Goal: Transaction & Acquisition: Download file/media

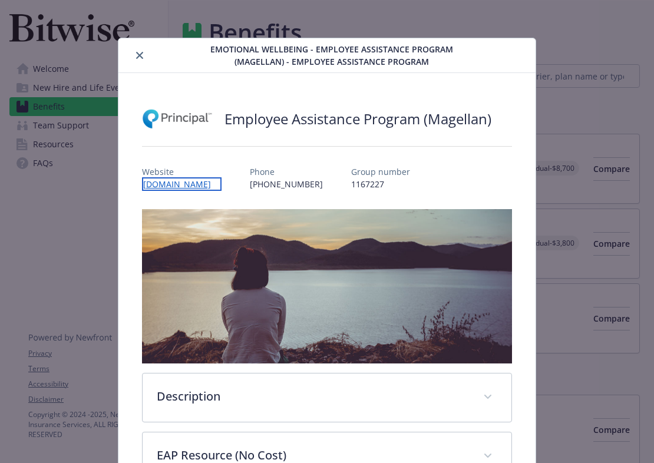
click at [221, 184] on link "[DOMAIN_NAME]" at bounding box center [181, 184] width 79 height 14
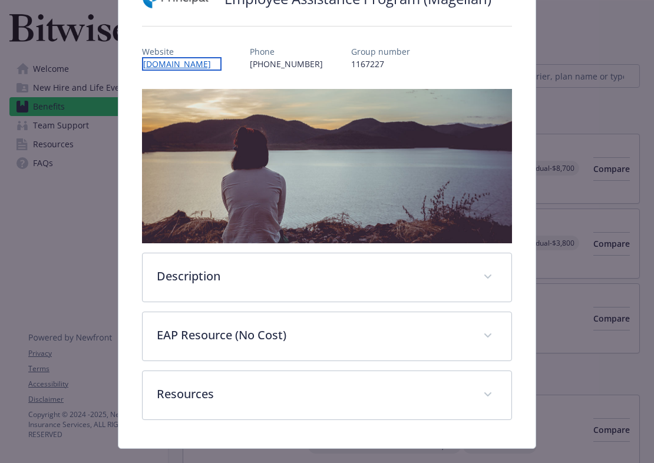
scroll to position [144, 0]
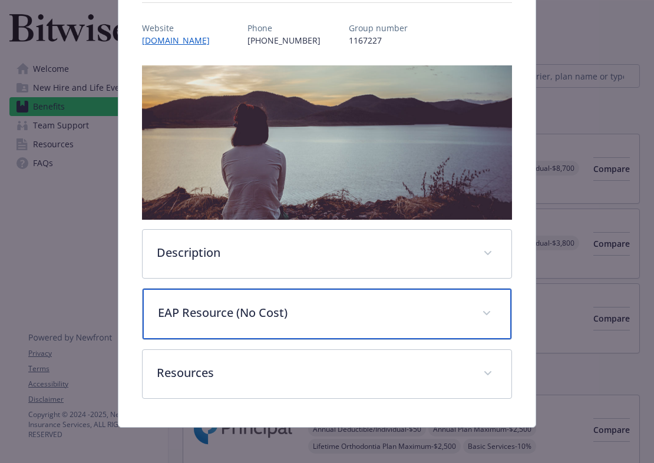
click at [421, 310] on p "EAP Resource (No Cost)" at bounding box center [313, 313] width 310 height 18
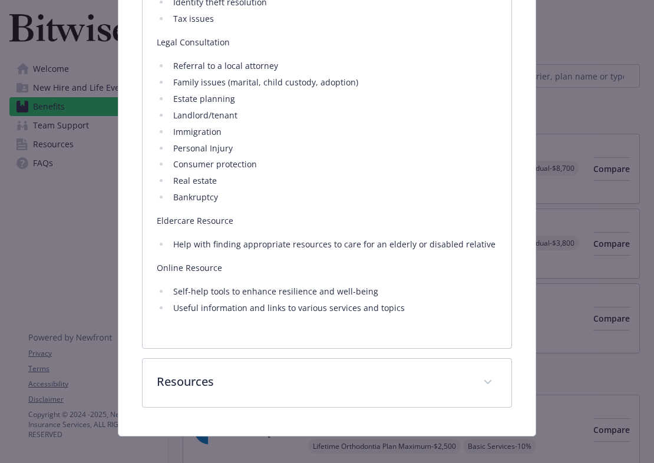
scroll to position [887, 0]
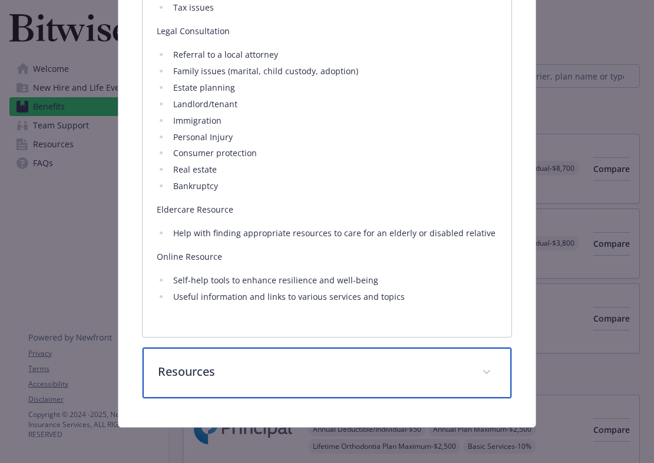
click at [403, 371] on p "Resources" at bounding box center [313, 372] width 310 height 18
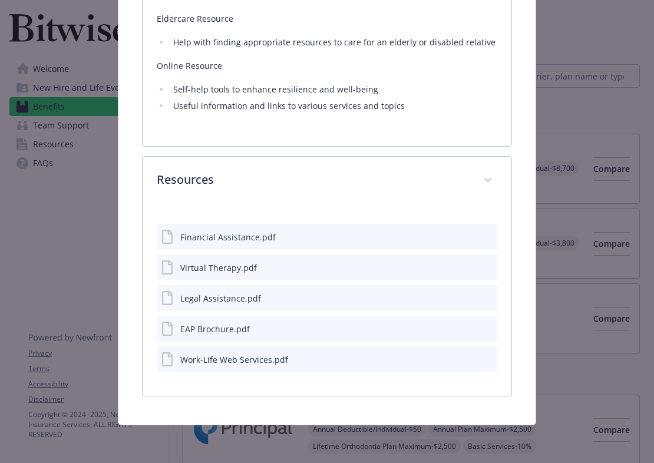
scroll to position [1076, 0]
click at [256, 363] on div "Work-Life Web Services.pdf" at bounding box center [234, 359] width 108 height 12
click at [166, 361] on icon "details for plan Emotional Wellbeing - Employee Assistance Program (Magellan) -…" at bounding box center [168, 359] width 14 height 14
click at [468, 359] on icon "download file" at bounding box center [466, 358] width 9 height 9
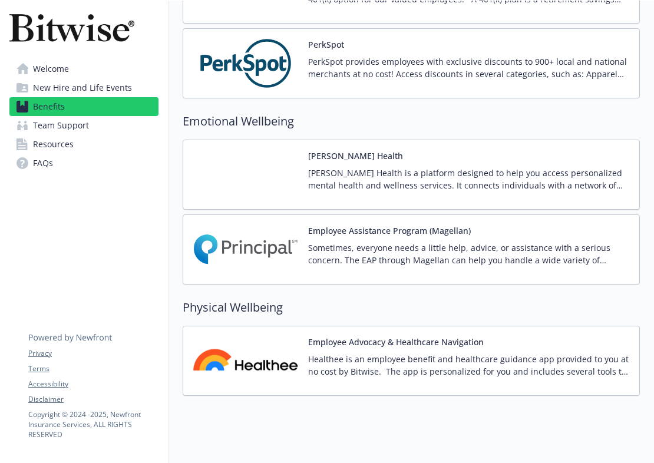
scroll to position [1502, 0]
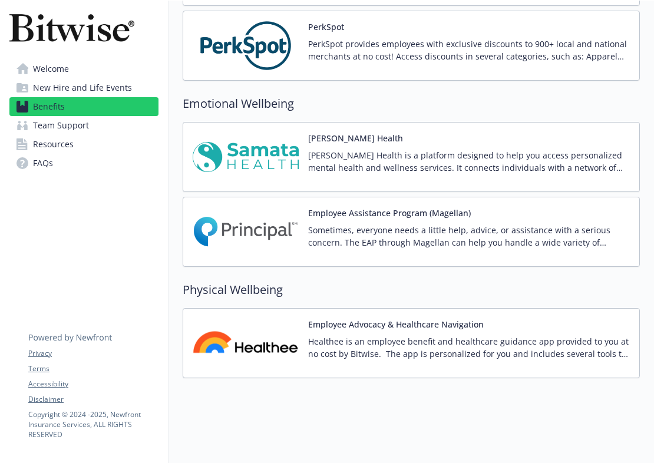
click at [274, 165] on img at bounding box center [246, 157] width 106 height 50
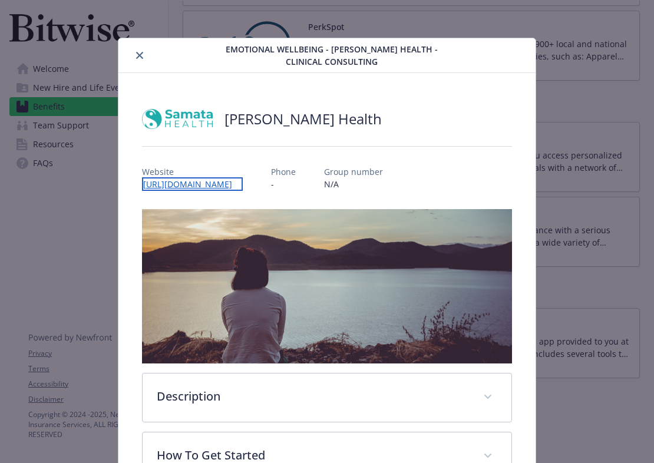
click at [214, 182] on link "[URL][DOMAIN_NAME]" at bounding box center [192, 184] width 101 height 14
